Goal: Navigation & Orientation: Find specific page/section

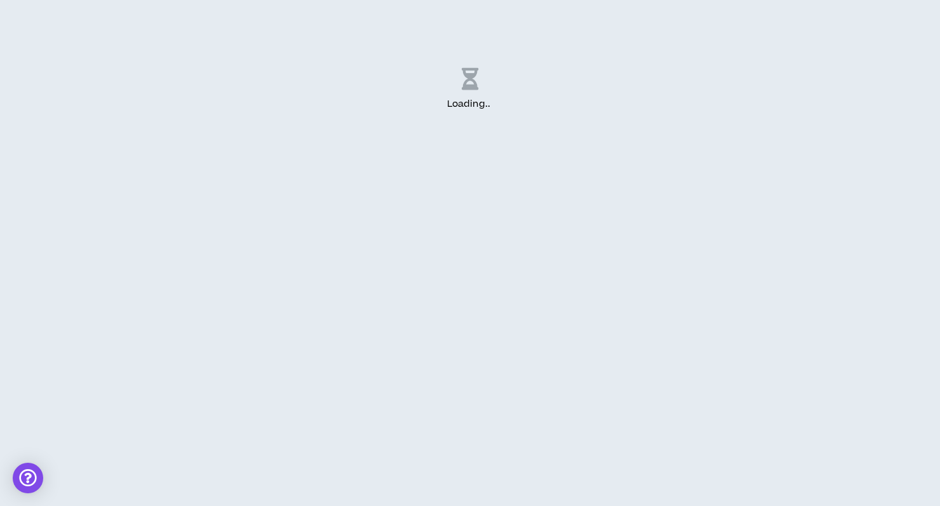
click at [611, 276] on div "Loading .. ." at bounding box center [470, 253] width 940 height 506
